Goal: Transaction & Acquisition: Purchase product/service

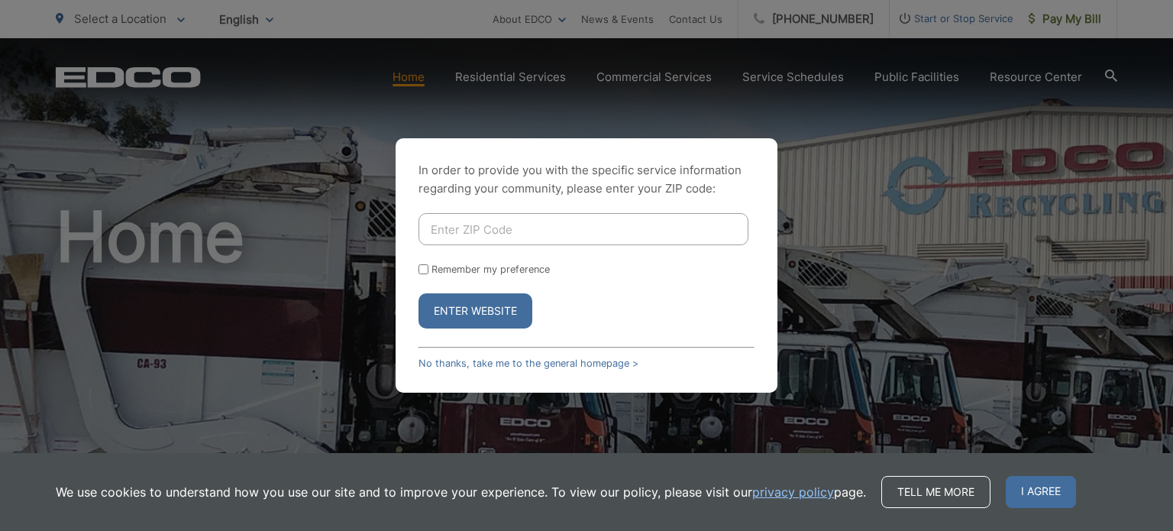
click at [658, 222] on input "Enter ZIP Code" at bounding box center [583, 229] width 330 height 32
type input "92081."
click at [418, 293] on button "Enter Website" at bounding box center [475, 310] width 114 height 35
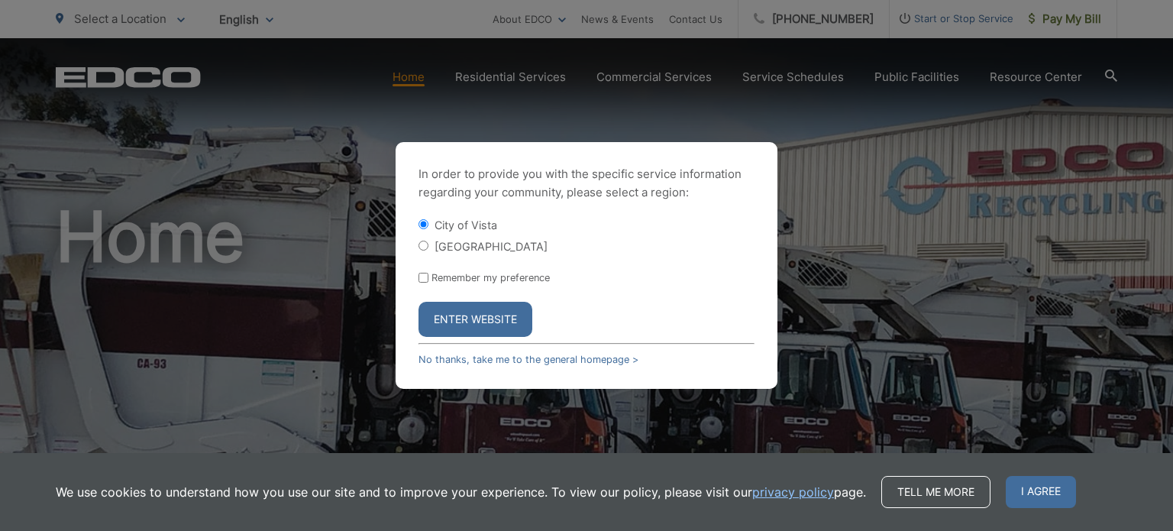
click at [481, 322] on button "Enter Website" at bounding box center [475, 319] width 114 height 35
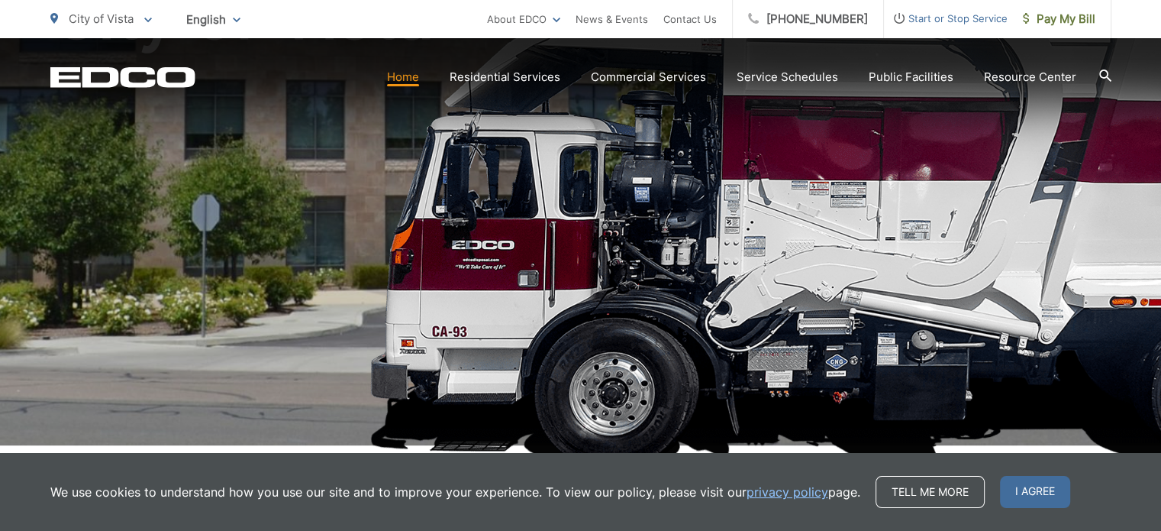
scroll to position [224, 0]
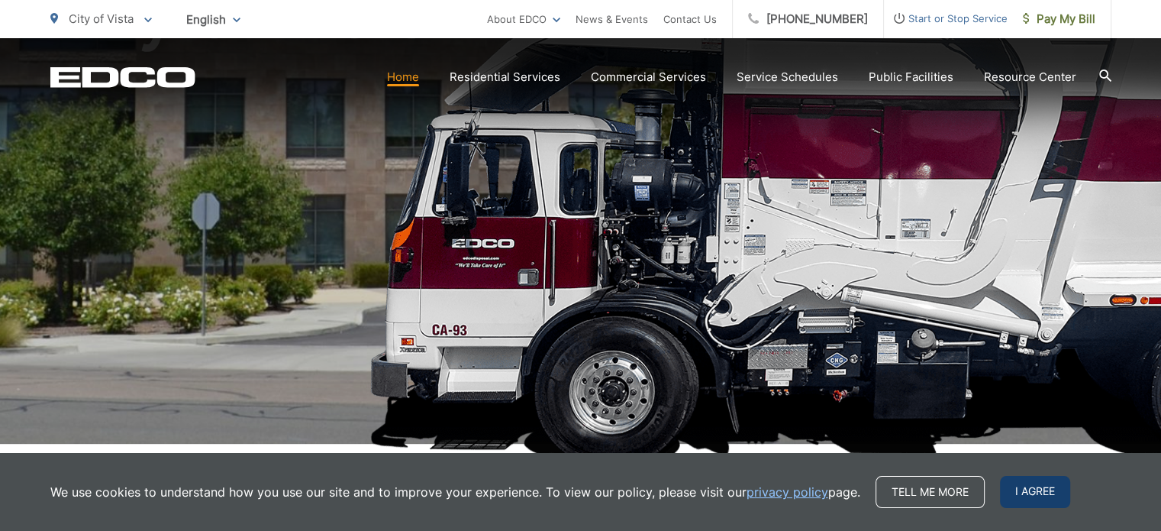
click at [1008, 479] on span "I agree" at bounding box center [1035, 492] width 70 height 32
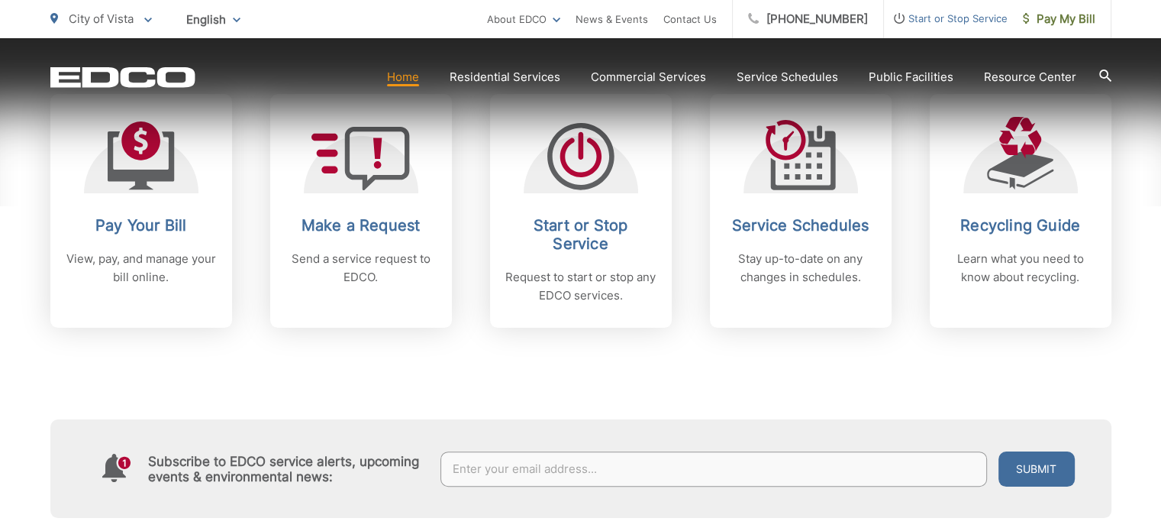
scroll to position [689, 0]
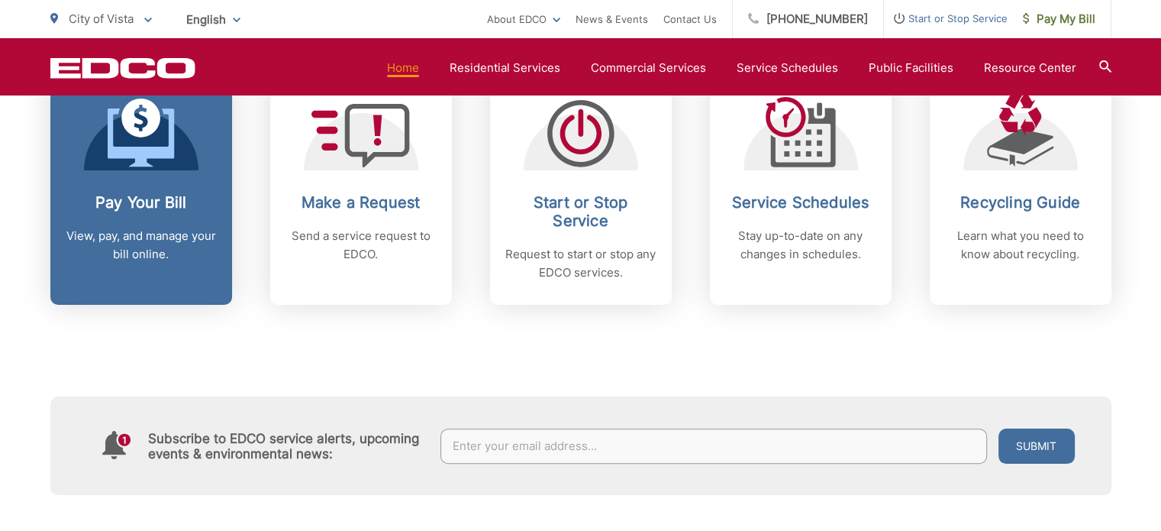
click at [158, 195] on h2 "Pay Your Bill" at bounding box center [141, 202] width 151 height 18
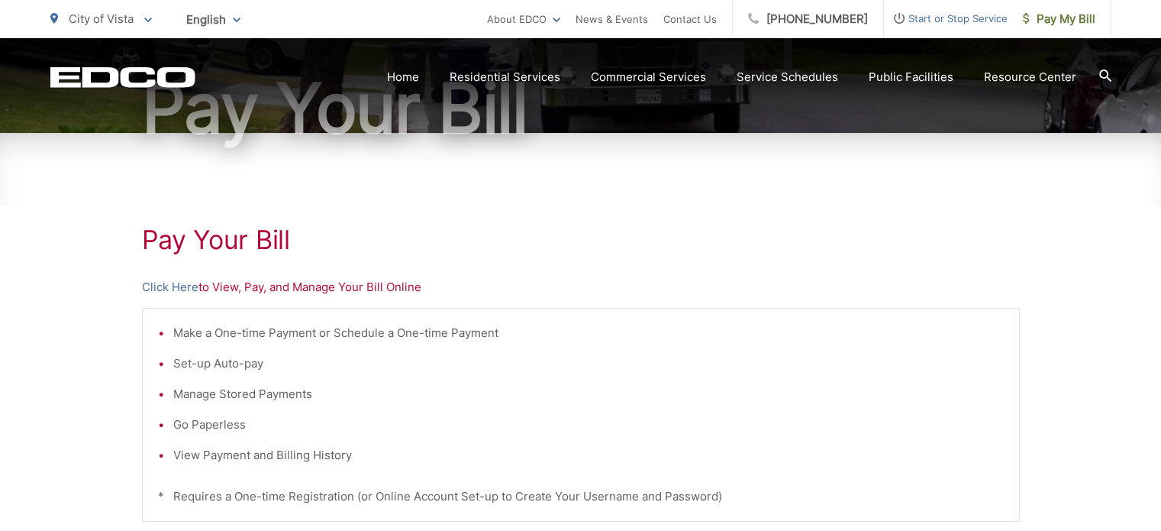
scroll to position [173, 0]
click at [162, 284] on link "Click Here" at bounding box center [170, 286] width 56 height 18
